Goal: Book appointment/travel/reservation

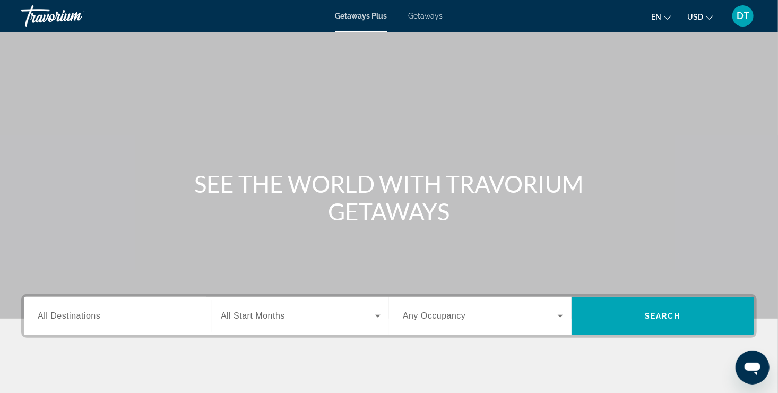
click at [427, 17] on span "Getaways" at bounding box center [426, 16] width 34 height 8
click at [58, 315] on span "All Destinations" at bounding box center [69, 315] width 63 height 9
click at [58, 315] on input "Destination All Destinations" at bounding box center [118, 316] width 160 height 13
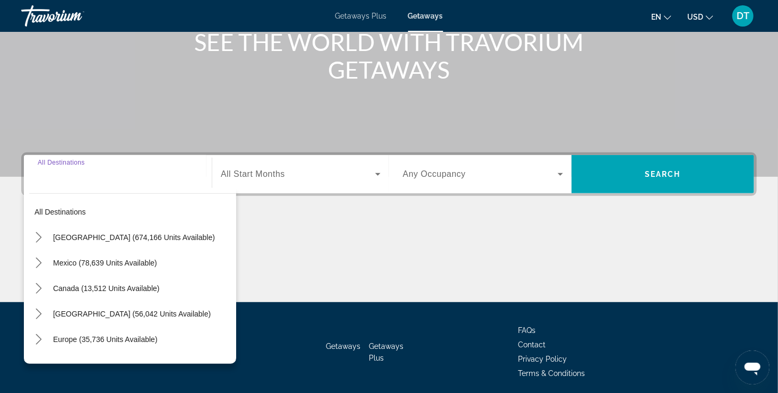
scroll to position [180, 0]
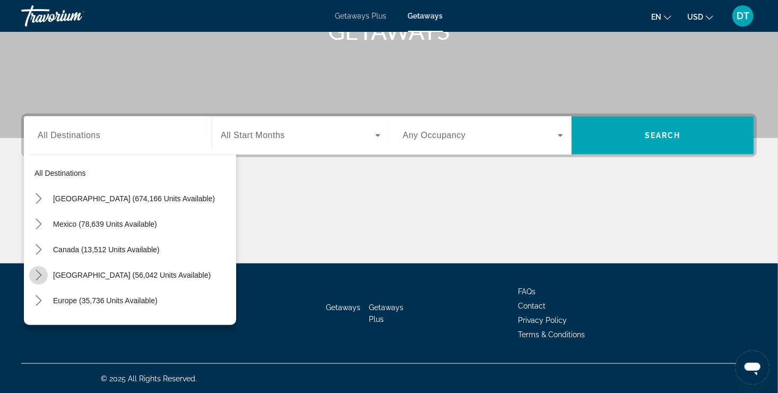
click at [40, 277] on icon "Toggle Caribbean & Atlantic Islands (56,042 units available) submenu" at bounding box center [38, 275] width 11 height 11
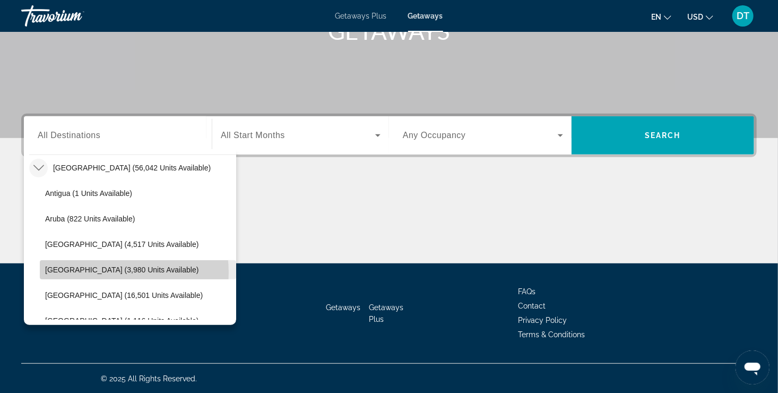
click at [108, 271] on span "Barbados (3,980 units available)" at bounding box center [121, 269] width 153 height 8
type input "**********"
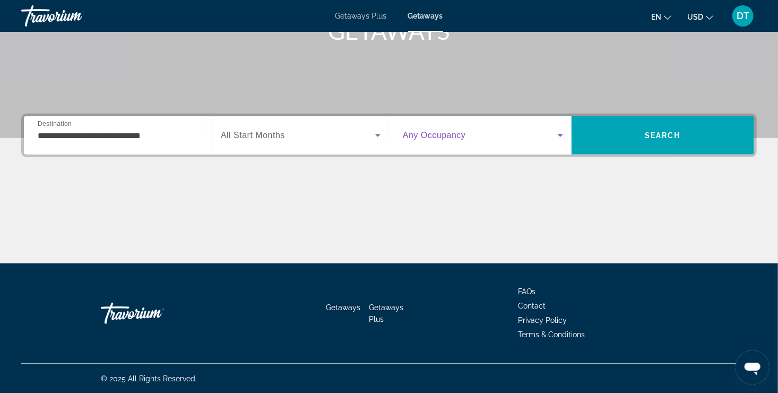
click at [561, 136] on icon "Search widget" at bounding box center [560, 135] width 13 height 13
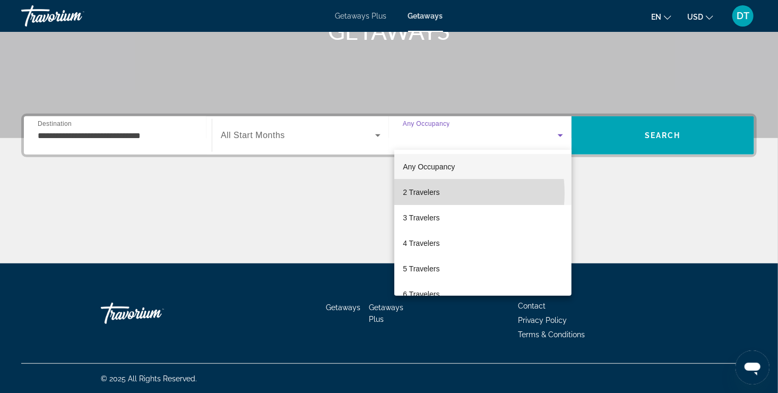
click at [433, 193] on span "2 Travelers" at bounding box center [421, 192] width 37 height 13
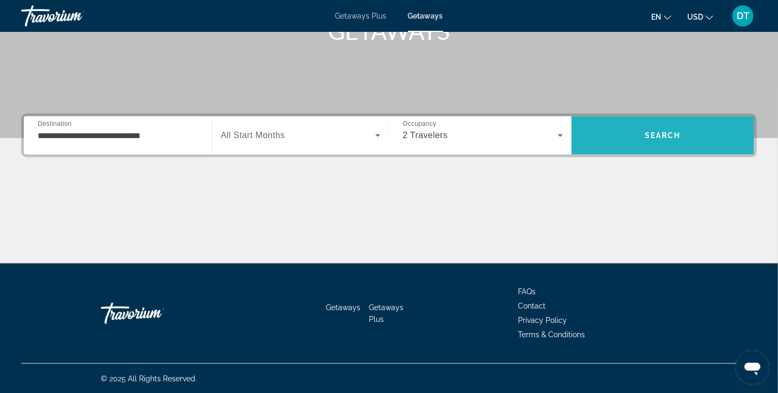
click at [667, 144] on span "Search" at bounding box center [663, 135] width 183 height 25
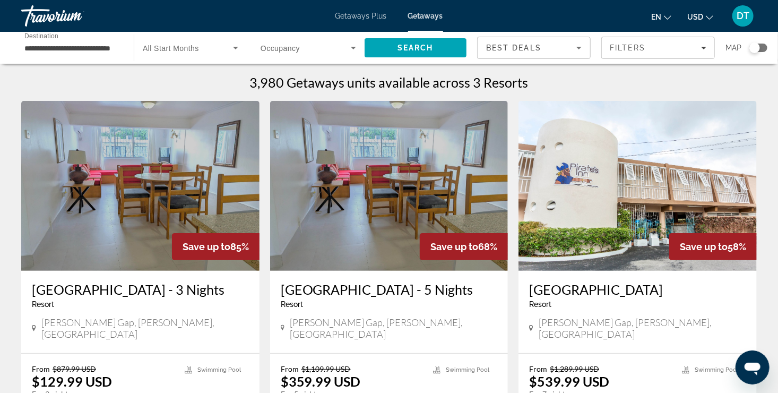
drag, startPoint x: 782, startPoint y: 386, endPoint x: 489, endPoint y: 327, distance: 298.9
click at [489, 327] on div "Browne’s Gap, Hastings, Barbados" at bounding box center [389, 327] width 217 height 23
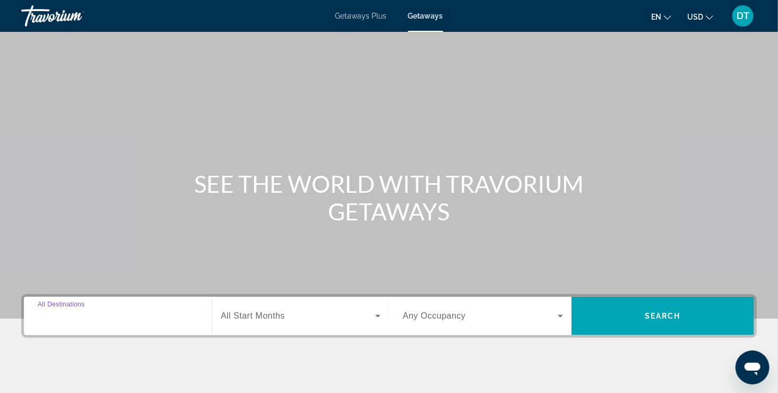
click at [136, 313] on input "Destination All Destinations" at bounding box center [118, 316] width 160 height 13
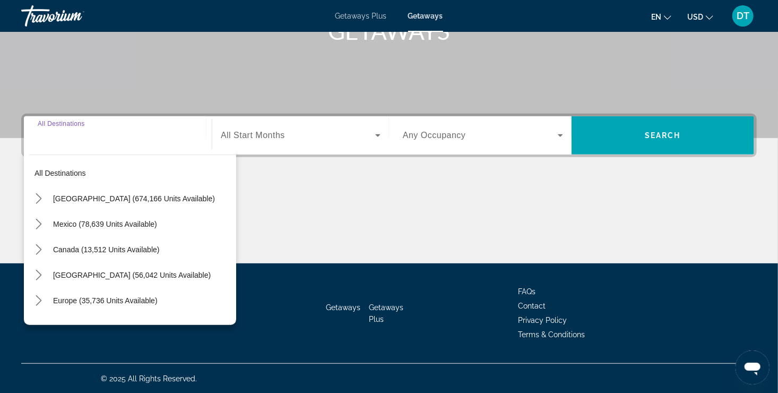
scroll to position [180, 0]
click at [420, 193] on div "Main content" at bounding box center [389, 224] width 736 height 80
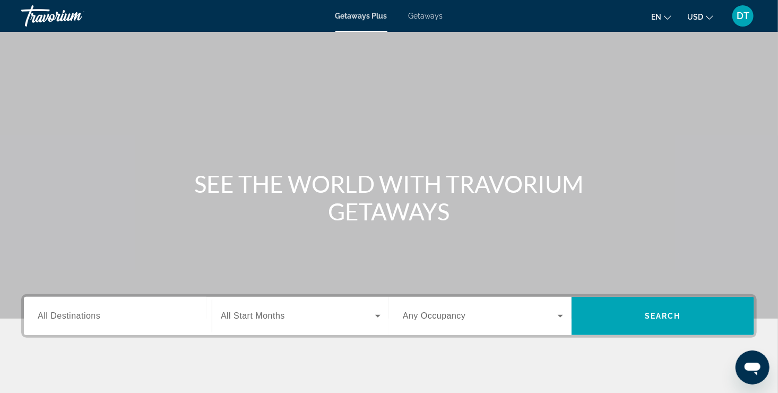
click at [428, 19] on span "Getaways" at bounding box center [426, 16] width 34 height 8
drag, startPoint x: 106, startPoint y: 319, endPoint x: 35, endPoint y: 311, distance: 71.6
click at [35, 311] on div "Destination All Destinations" at bounding box center [117, 316] width 177 height 30
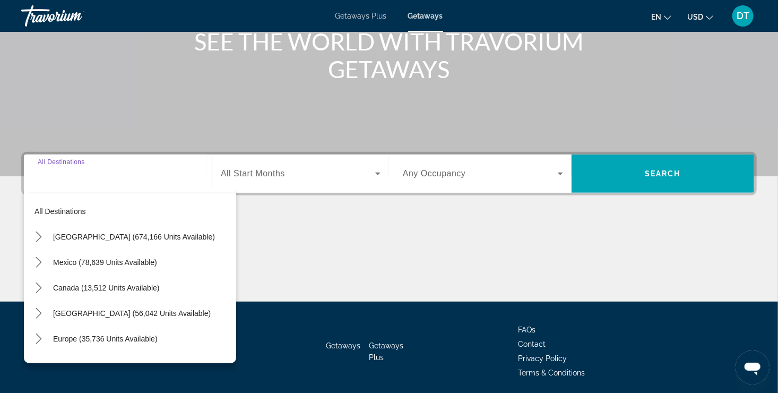
scroll to position [180, 0]
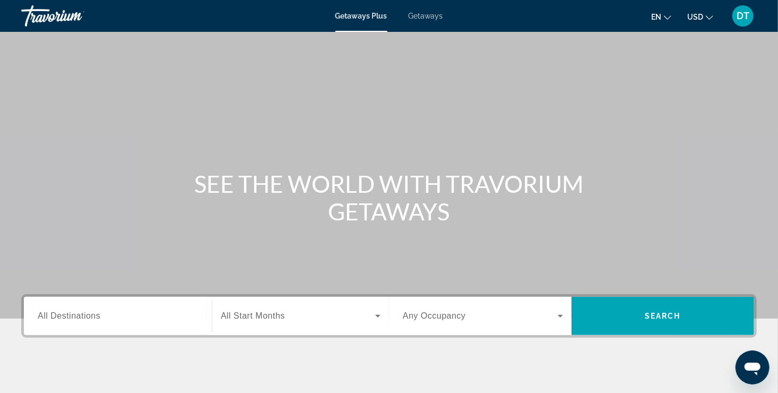
click at [424, 20] on span "Getaways" at bounding box center [426, 16] width 34 height 8
click at [743, 20] on span "DT" at bounding box center [743, 16] width 13 height 11
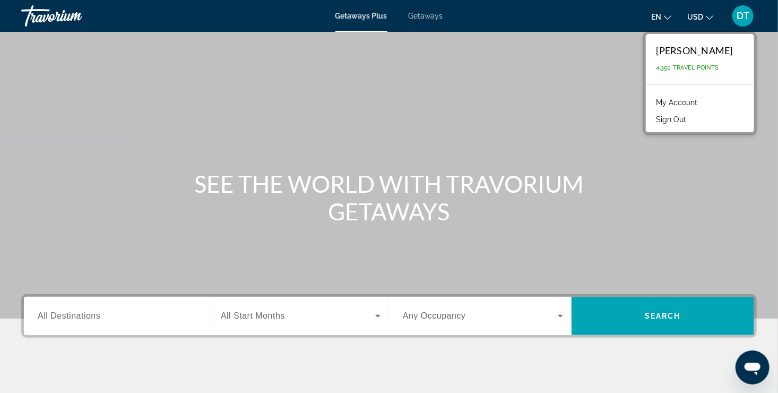
drag, startPoint x: 51, startPoint y: 315, endPoint x: 24, endPoint y: 318, distance: 27.2
drag, startPoint x: 24, startPoint y: 318, endPoint x: 433, endPoint y: 20, distance: 505.6
click at [433, 20] on div "Getaways Plus Getaways en English Español Français Italiano Português русский U…" at bounding box center [389, 16] width 778 height 28
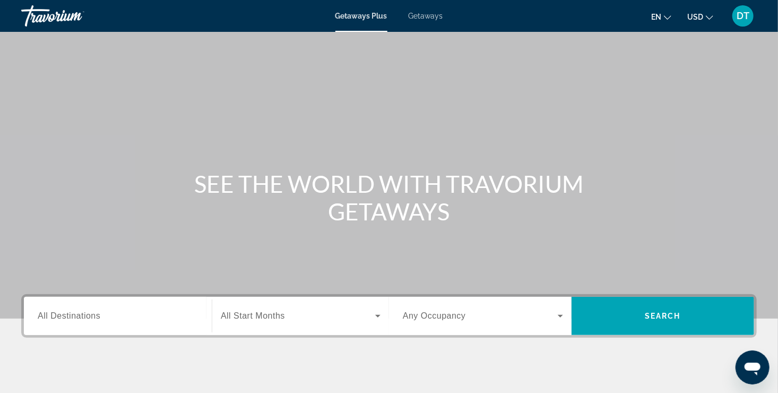
click at [431, 15] on span "Getaways" at bounding box center [426, 16] width 34 height 8
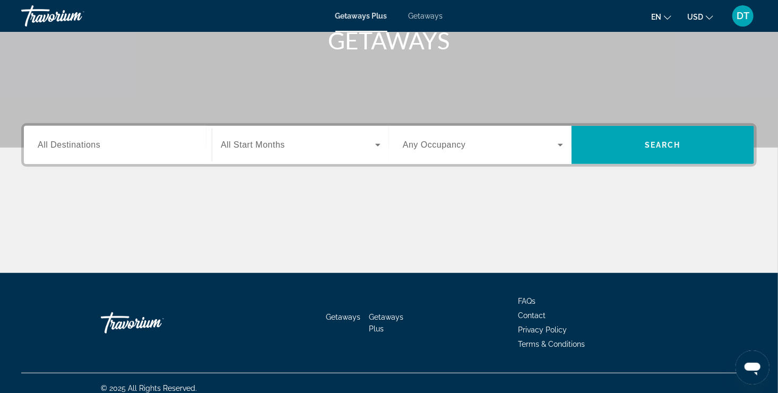
scroll to position [180, 0]
